Goal: Browse casually

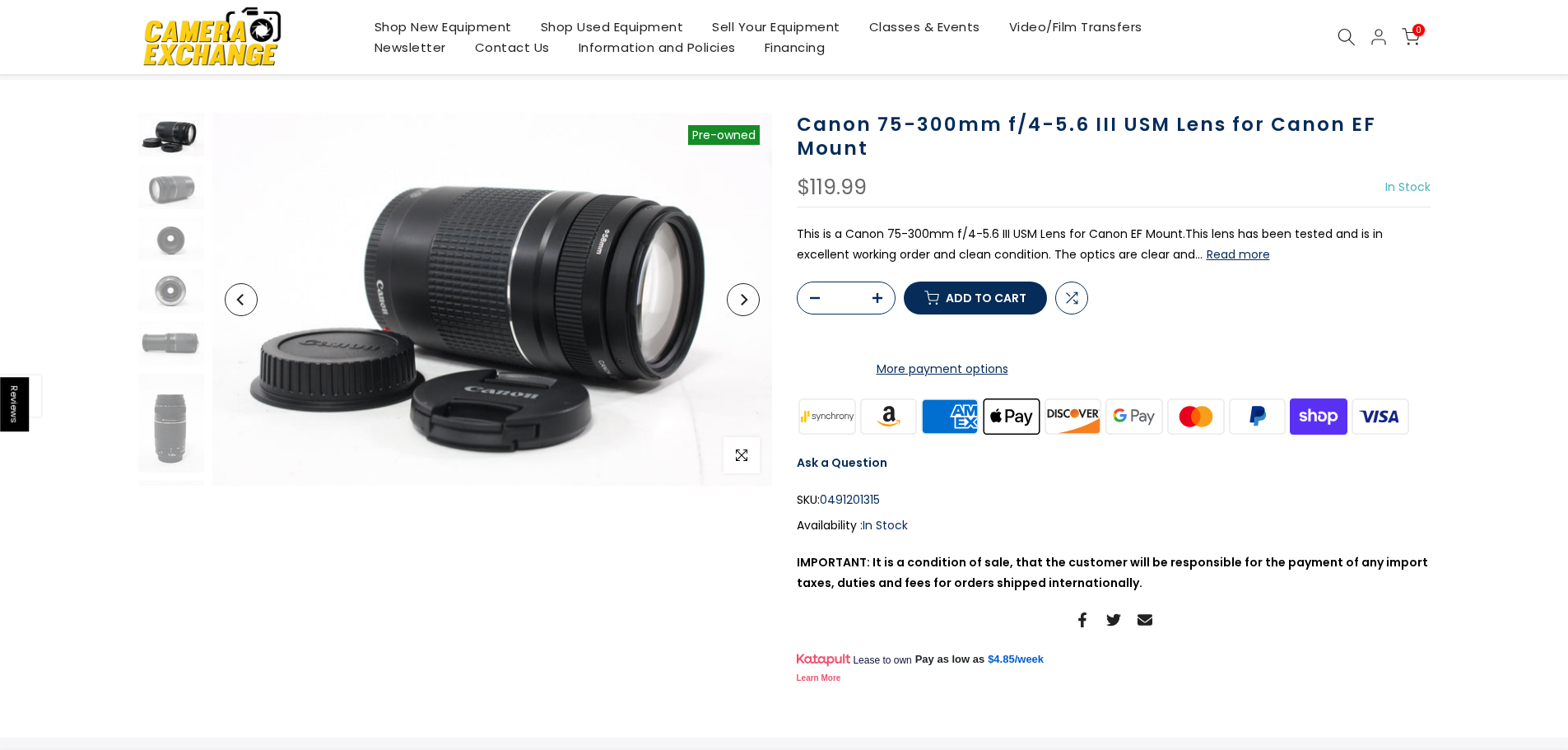
scroll to position [82, 0]
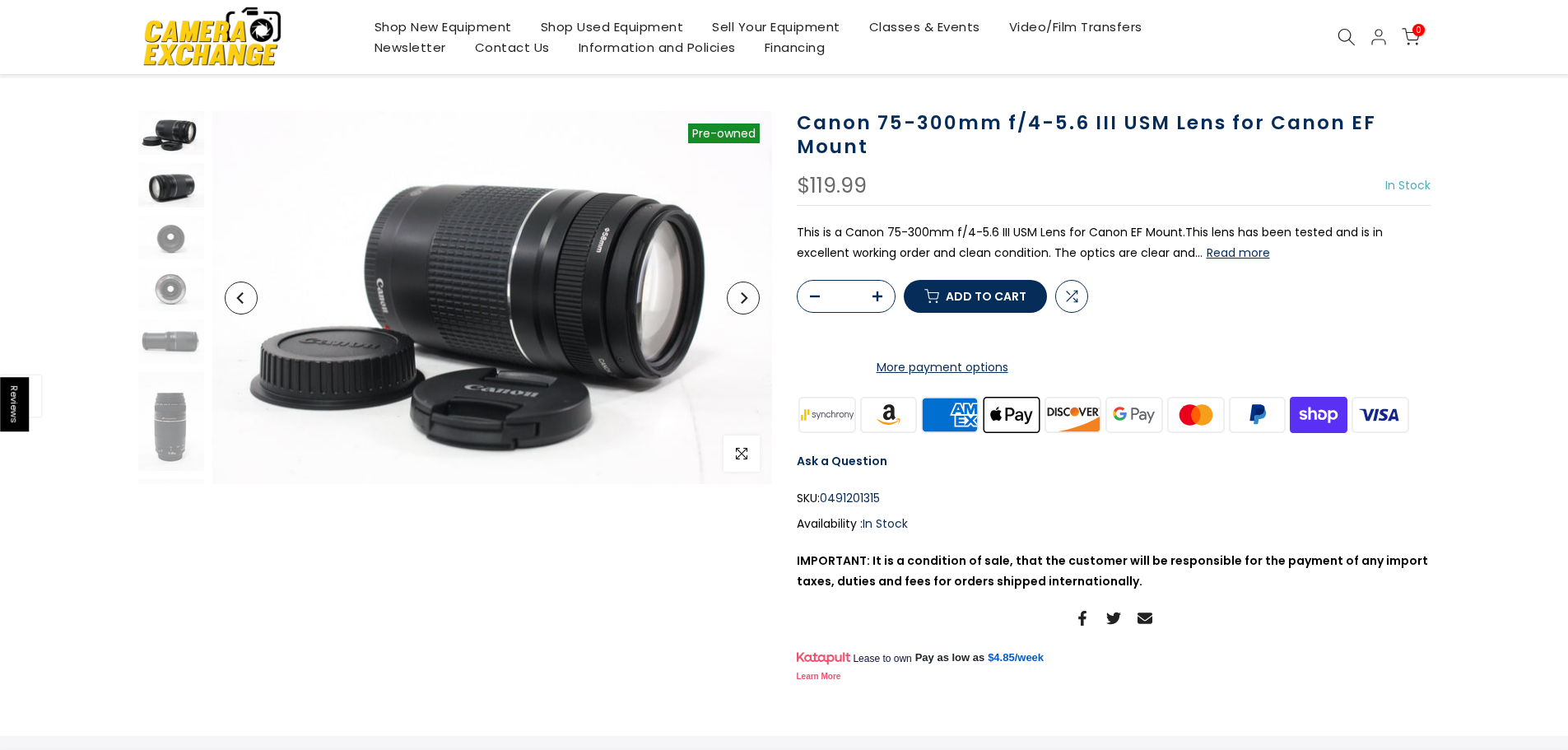
click at [175, 189] on img at bounding box center [170, 184] width 65 height 43
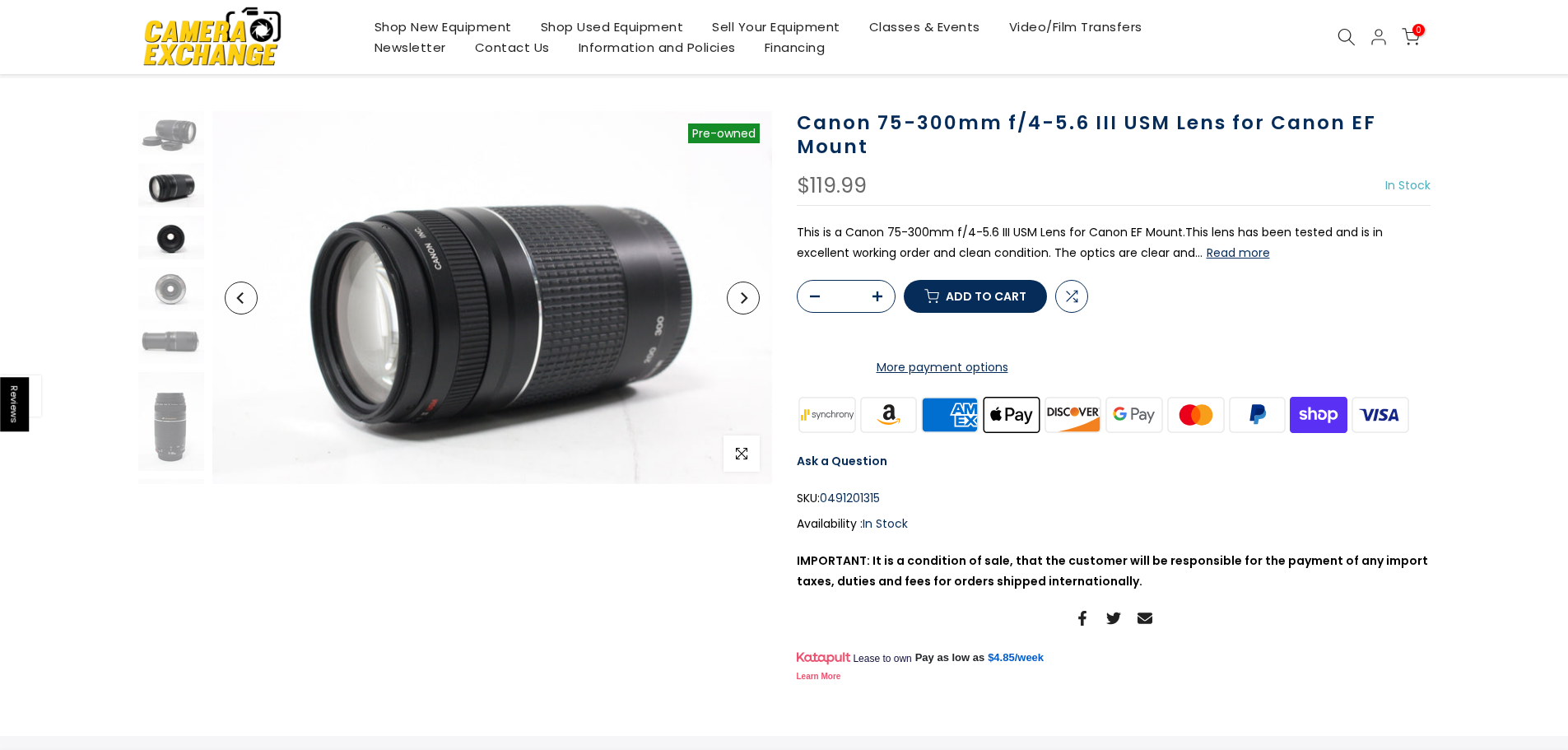
click at [170, 242] on img at bounding box center [170, 237] width 65 height 43
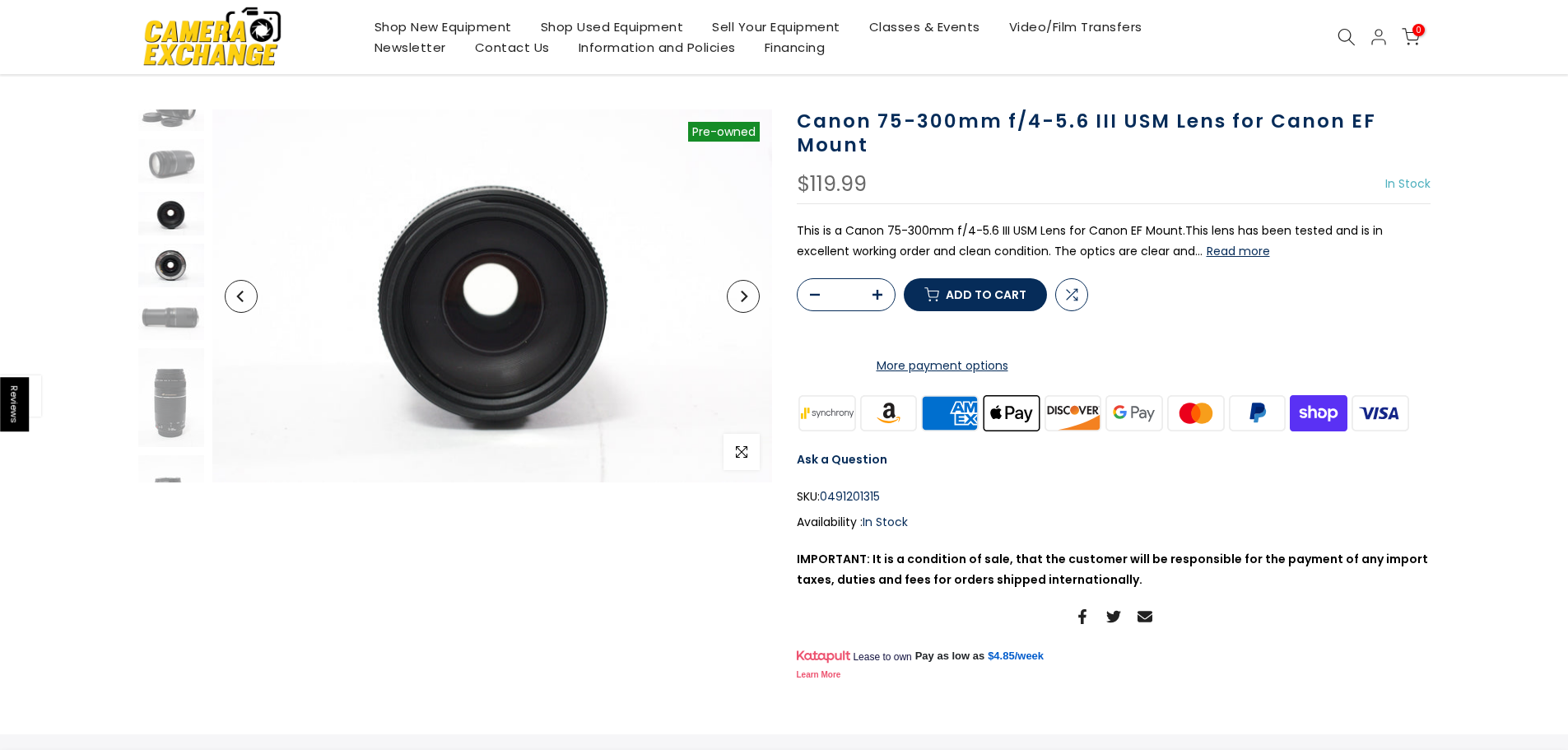
scroll to position [81, 0]
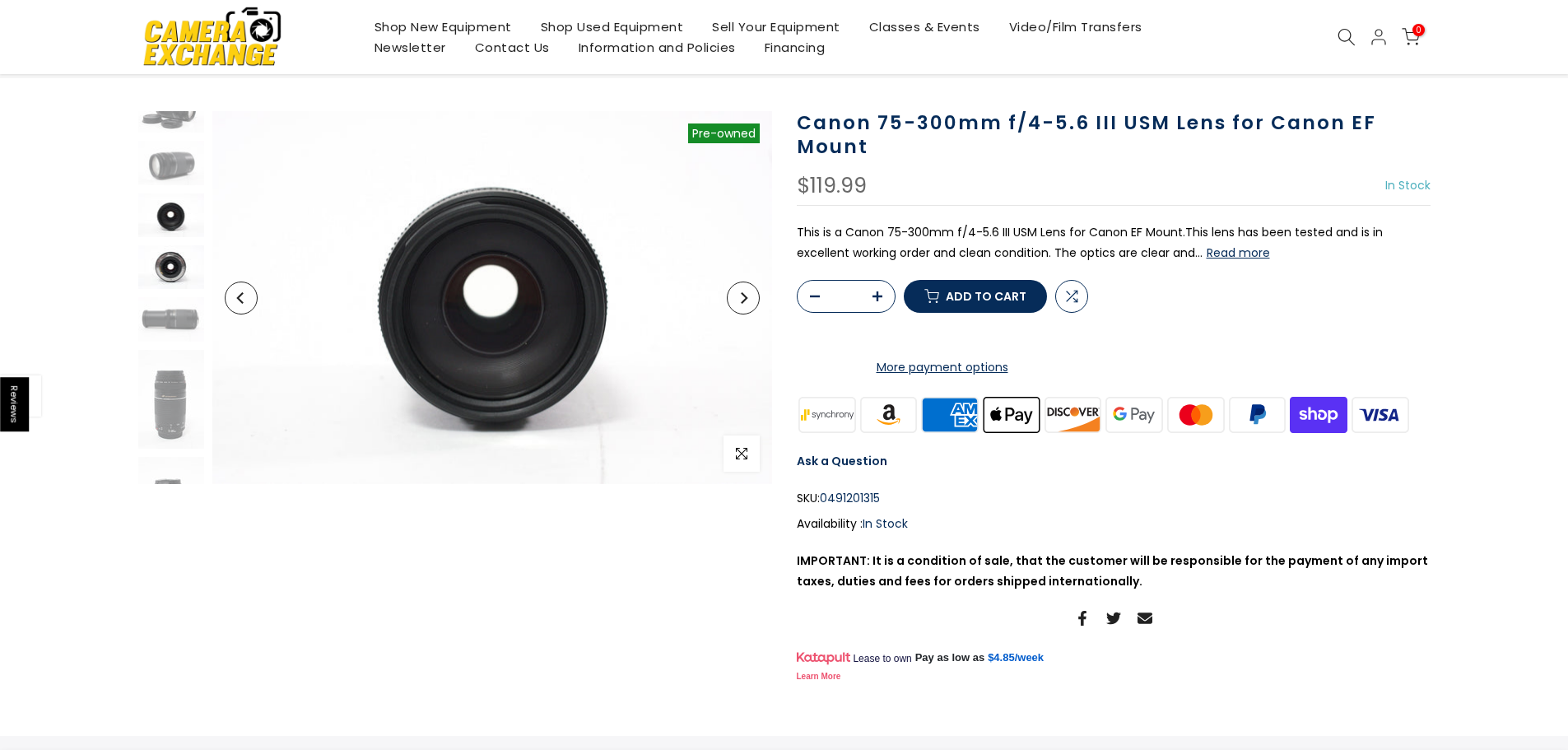
click at [168, 275] on img at bounding box center [170, 266] width 65 height 43
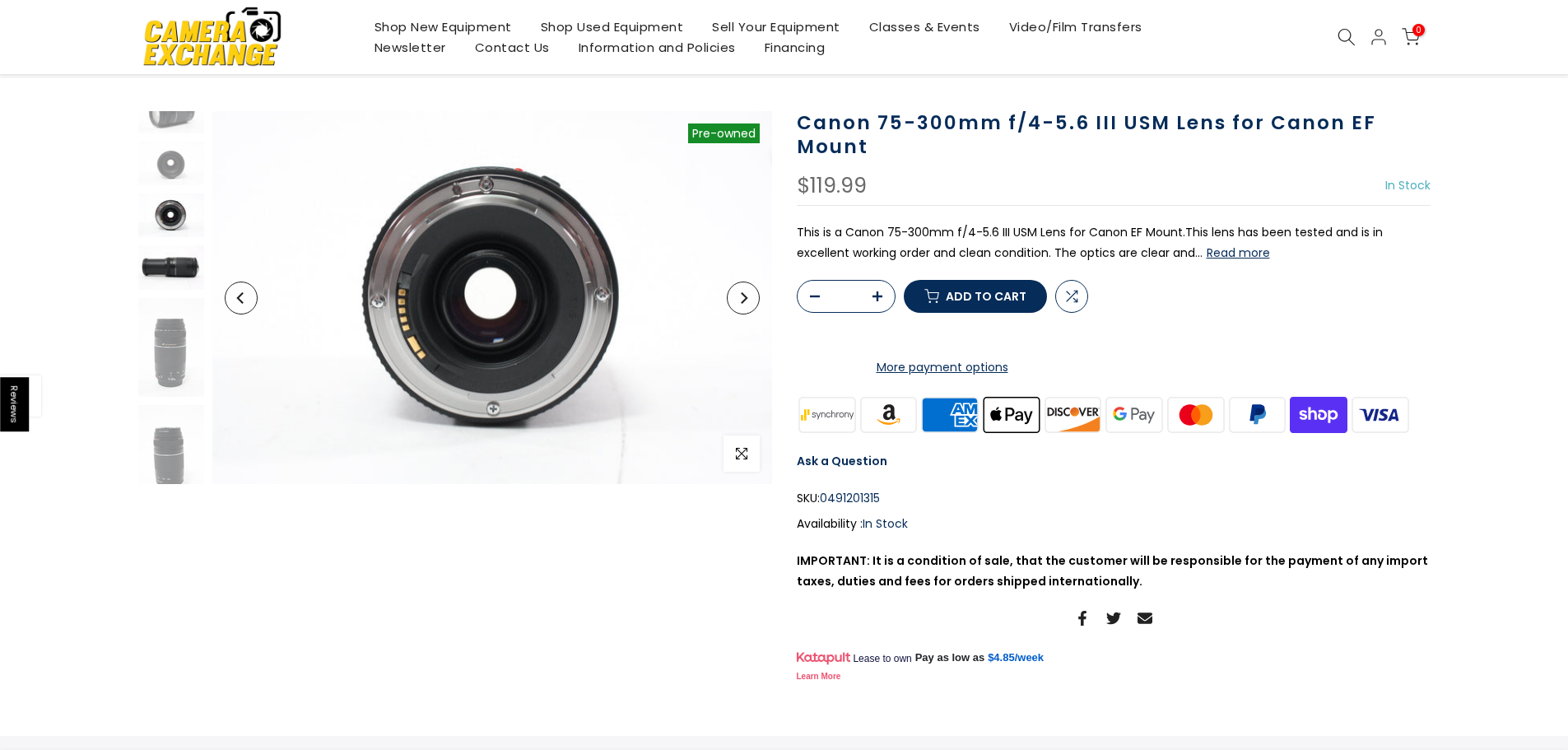
click at [172, 271] on img at bounding box center [170, 266] width 65 height 43
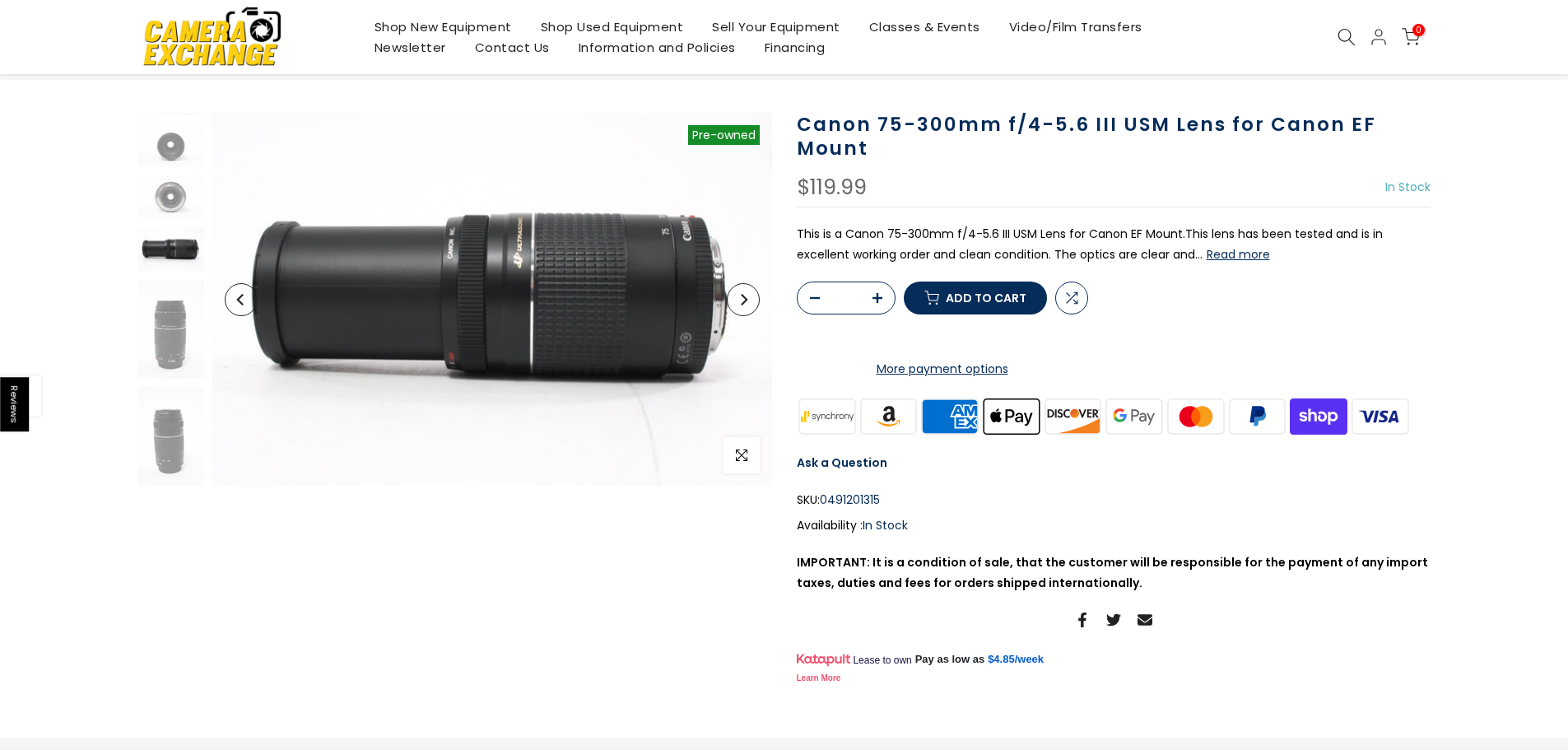
scroll to position [82, 0]
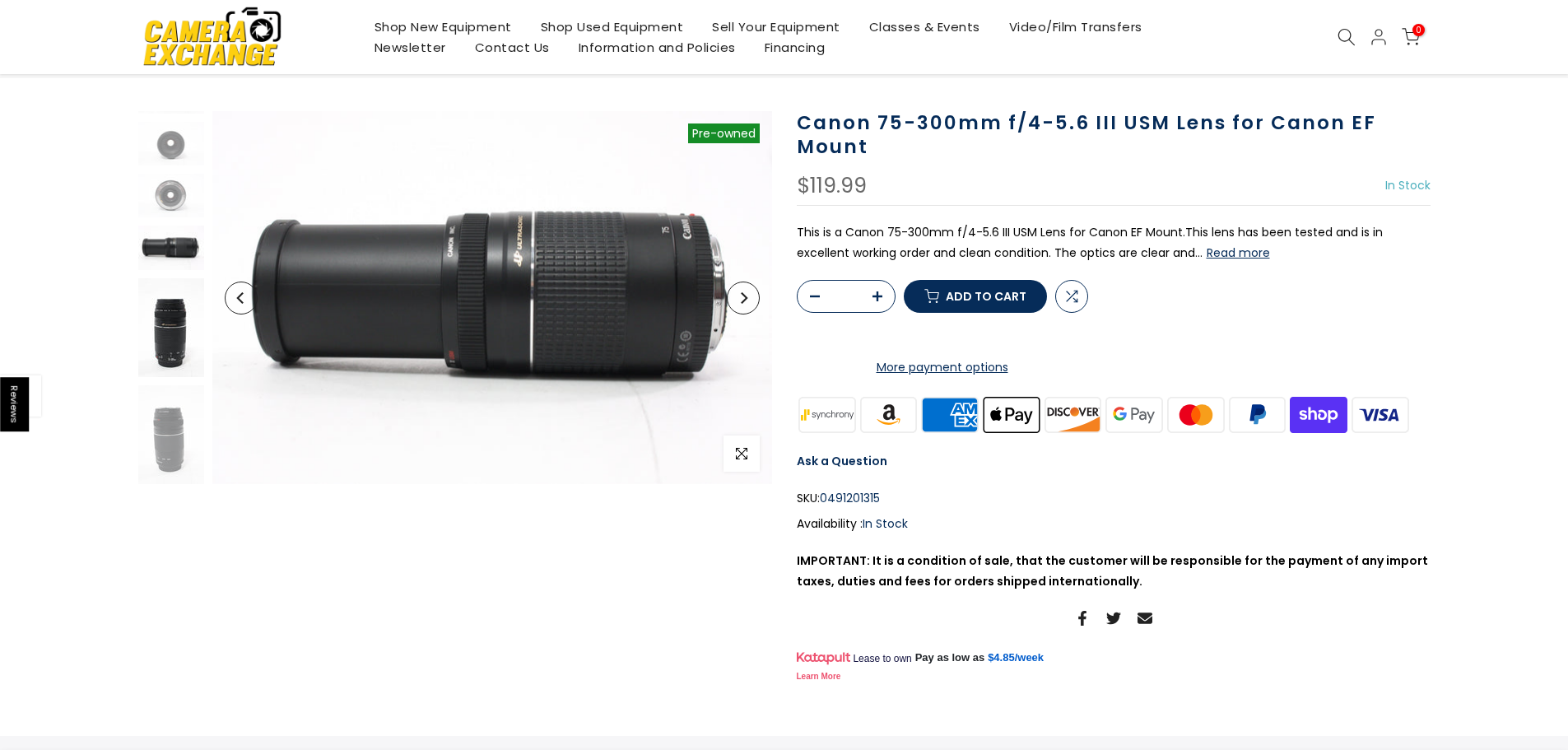
click at [175, 334] on img at bounding box center [170, 327] width 65 height 99
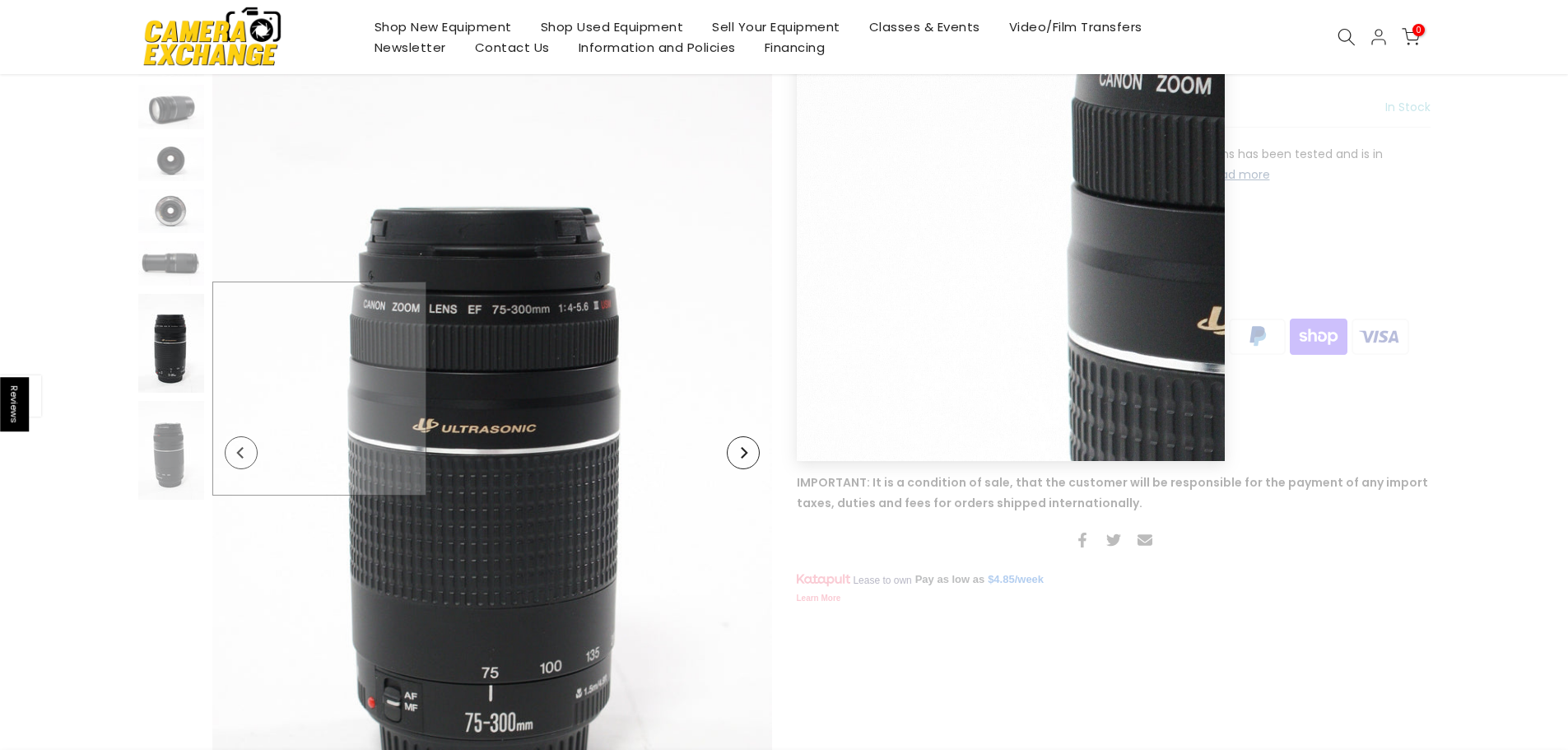
scroll to position [165, 0]
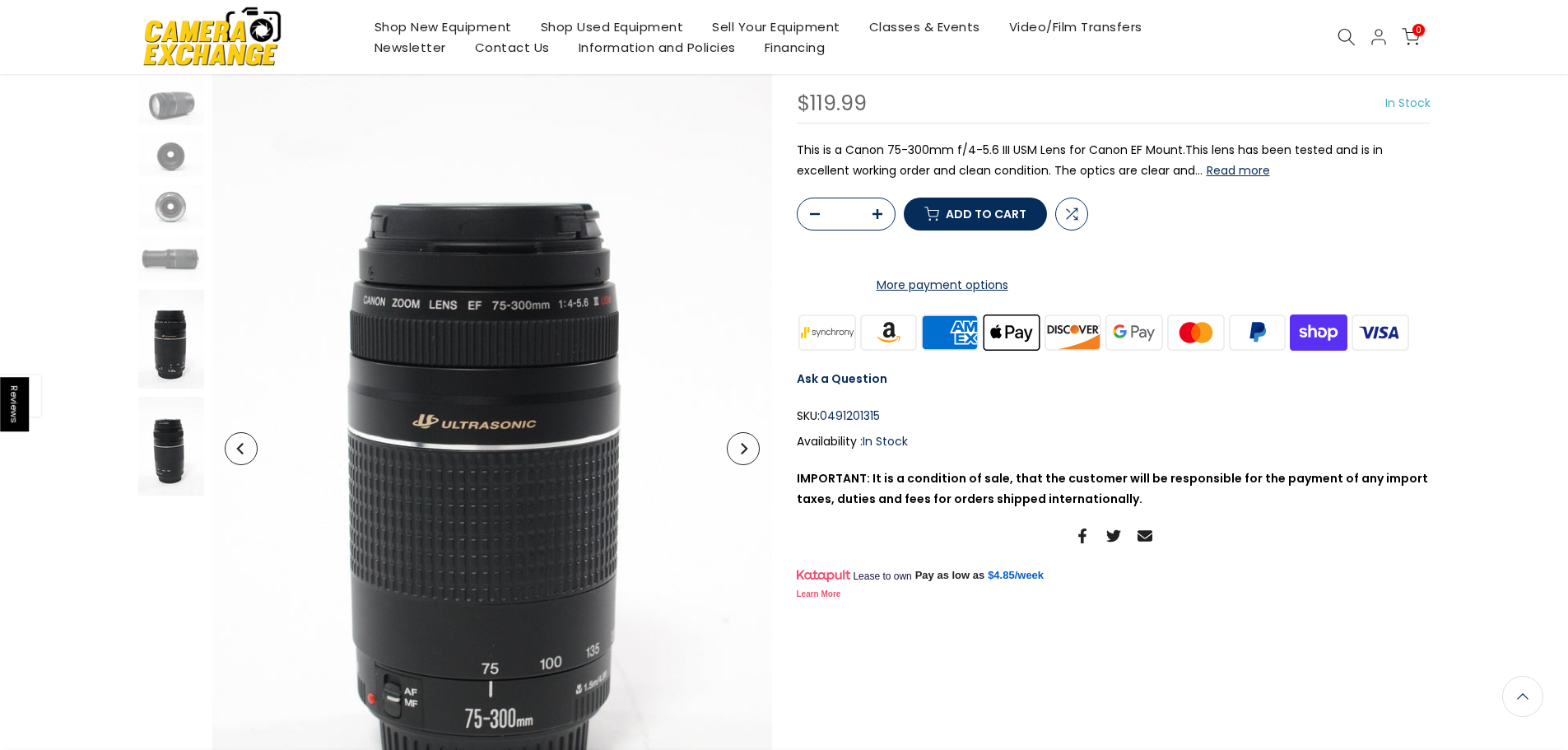
click at [174, 459] on img at bounding box center [170, 446] width 65 height 99
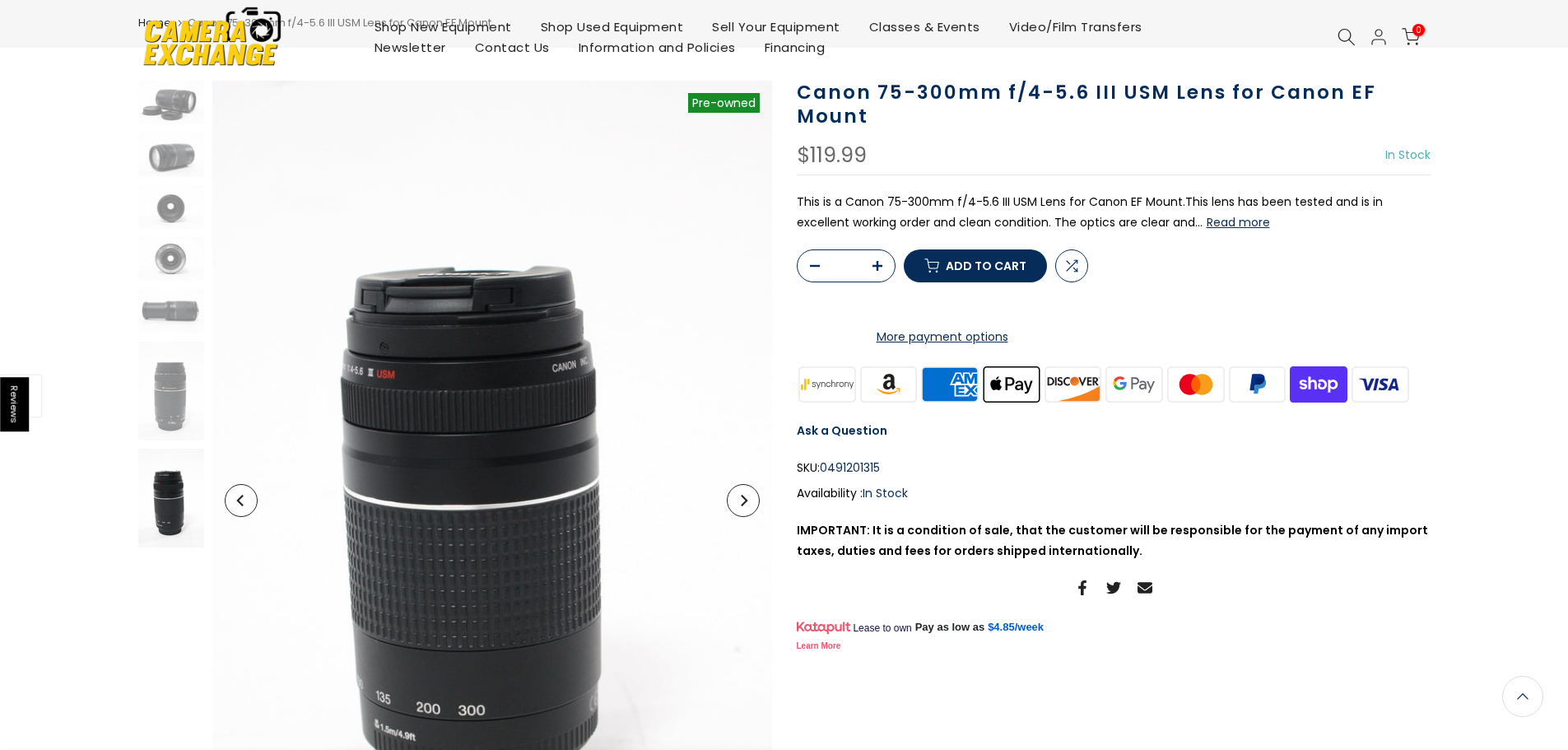
scroll to position [0, 0]
